Goal: Task Accomplishment & Management: Manage account settings

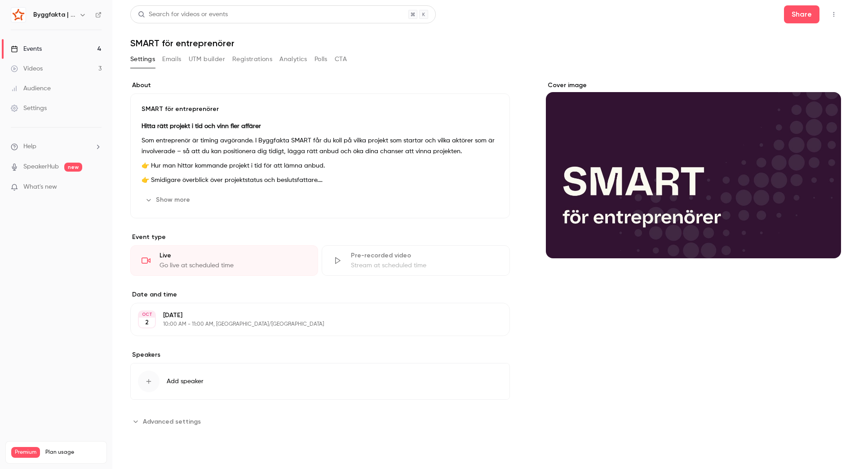
click at [833, 18] on button "button" at bounding box center [834, 14] width 14 height 14
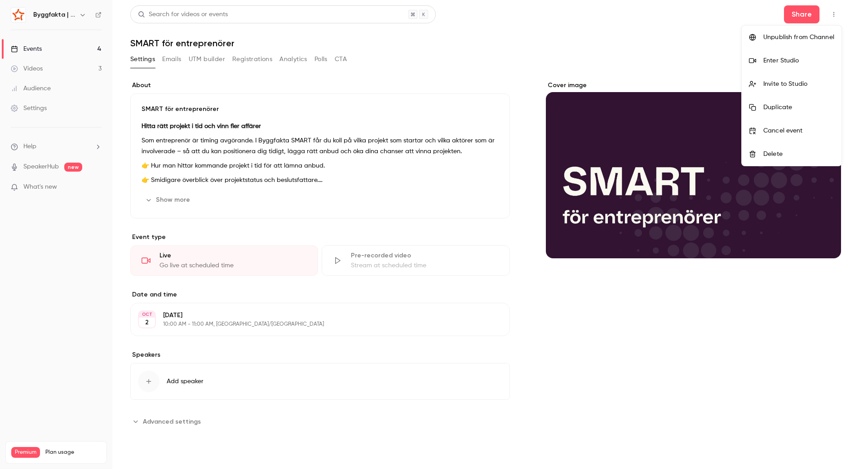
click at [806, 63] on div "Enter Studio" at bounding box center [799, 60] width 71 height 9
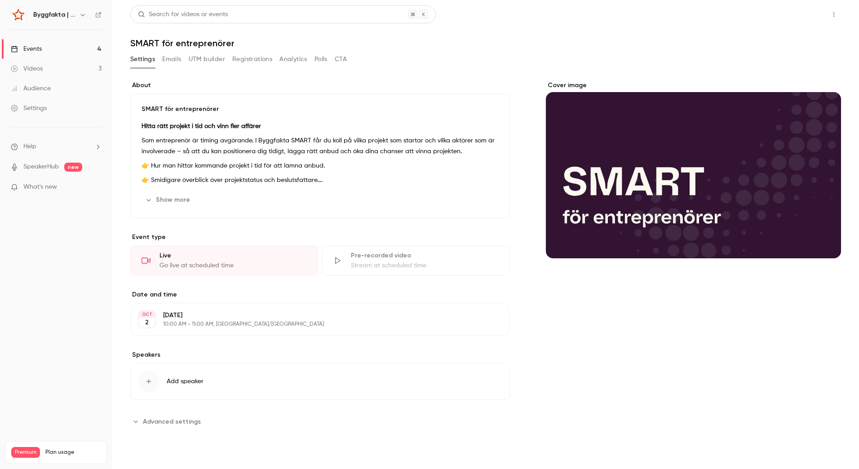
click at [805, 18] on button "Share" at bounding box center [802, 14] width 36 height 18
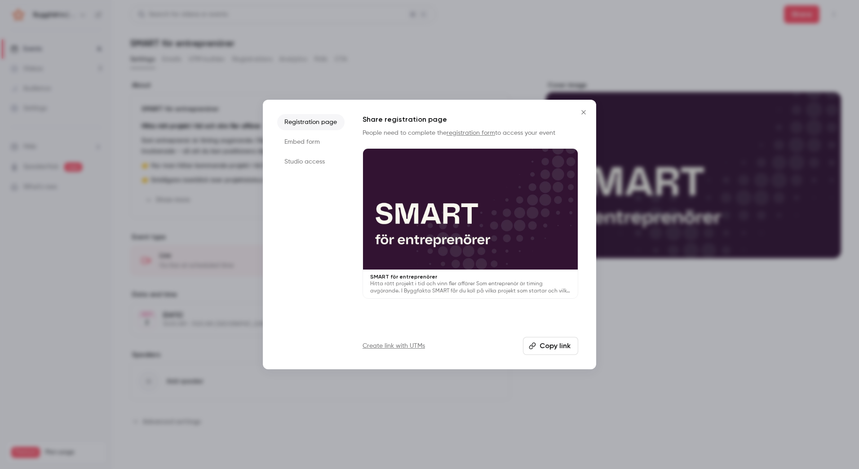
click at [792, 48] on div at bounding box center [429, 234] width 859 height 469
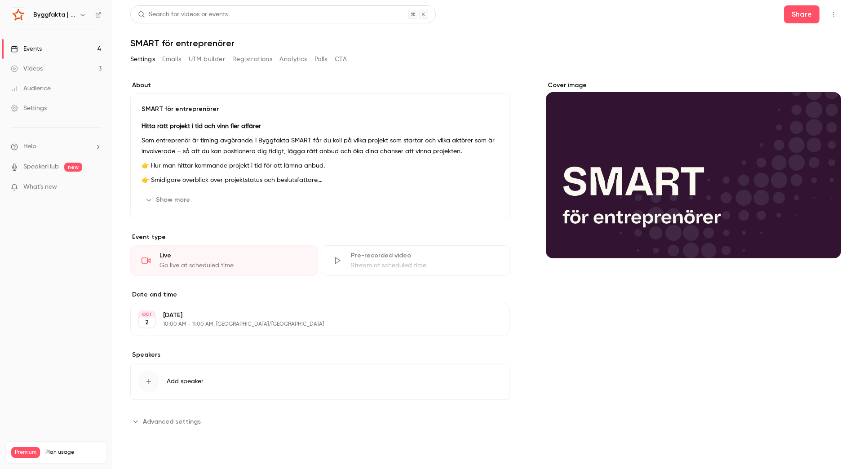
click at [246, 58] on button "Registrations" at bounding box center [252, 59] width 40 height 14
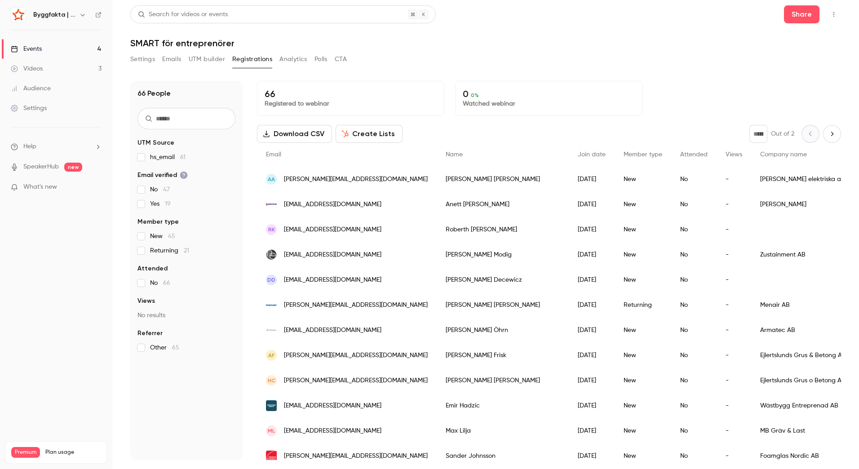
click at [327, 103] on p "Registered to webinar" at bounding box center [351, 103] width 172 height 9
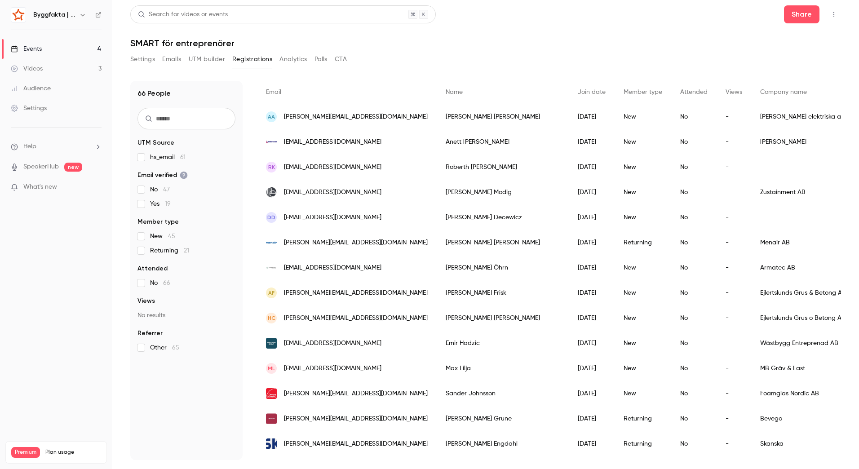
scroll to position [57, 0]
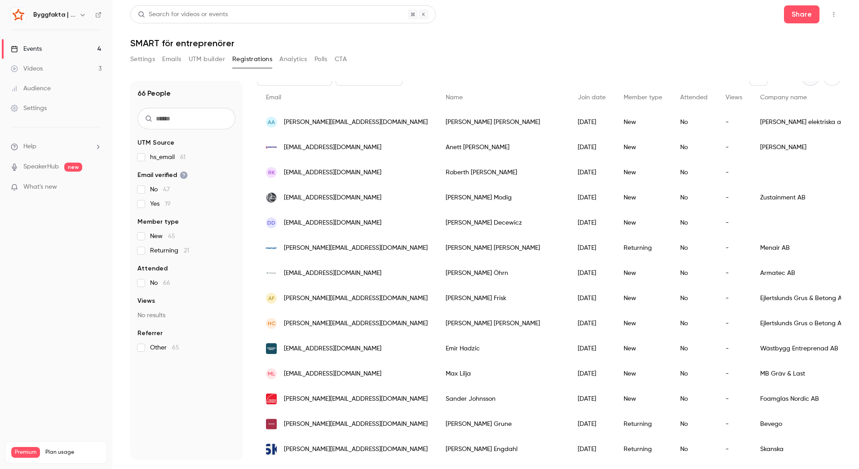
click at [166, 116] on input "text" at bounding box center [187, 119] width 98 height 22
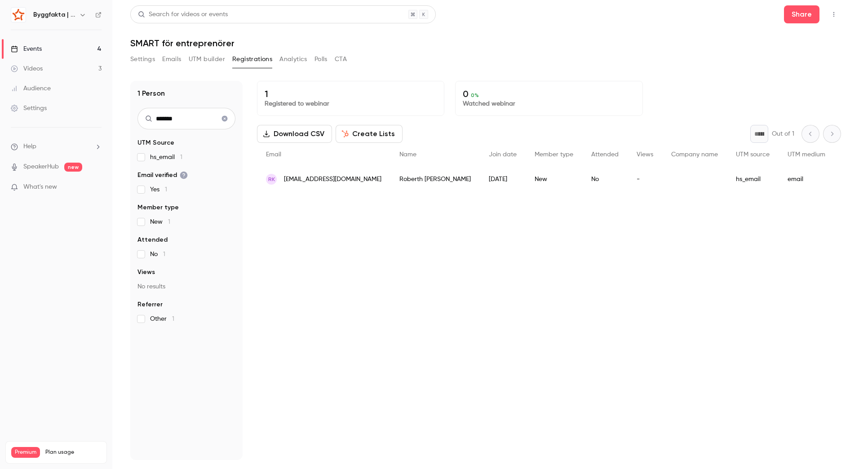
scroll to position [0, 0]
type input "*******"
click at [322, 182] on span "[EMAIL_ADDRESS][DOMAIN_NAME]" at bounding box center [333, 179] width 98 height 9
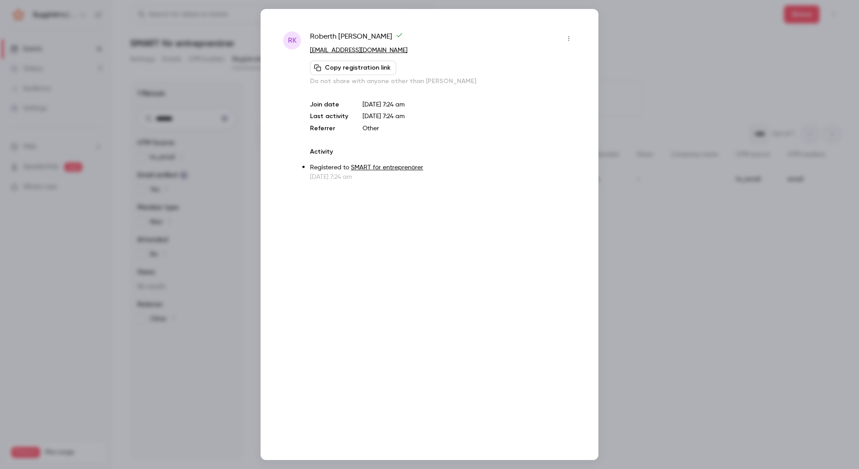
click at [586, 23] on div "RK [PERSON_NAME] [EMAIL_ADDRESS][DOMAIN_NAME] Copy registration link Do not sha…" at bounding box center [430, 234] width 338 height 451
click at [641, 46] on div at bounding box center [429, 234] width 859 height 469
